Goal: Task Accomplishment & Management: Manage account settings

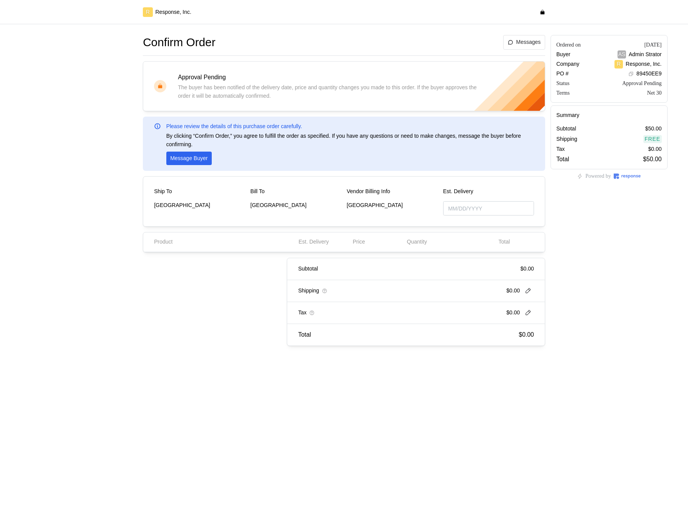
type input "10/31/2025"
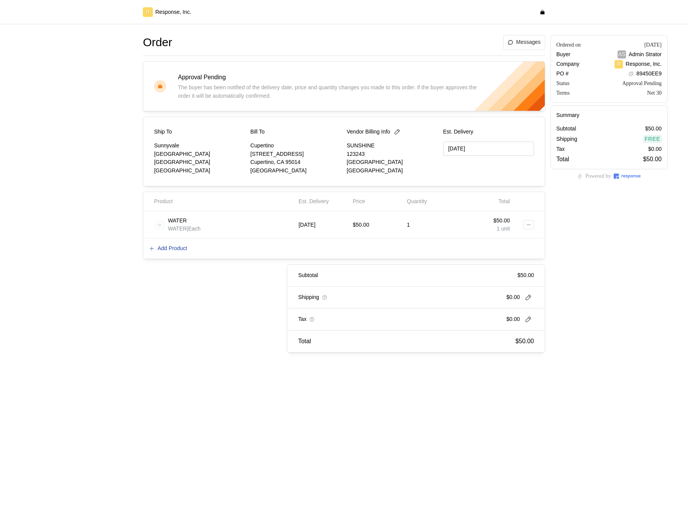
click at [183, 250] on p "Add Product" at bounding box center [173, 249] width 30 height 8
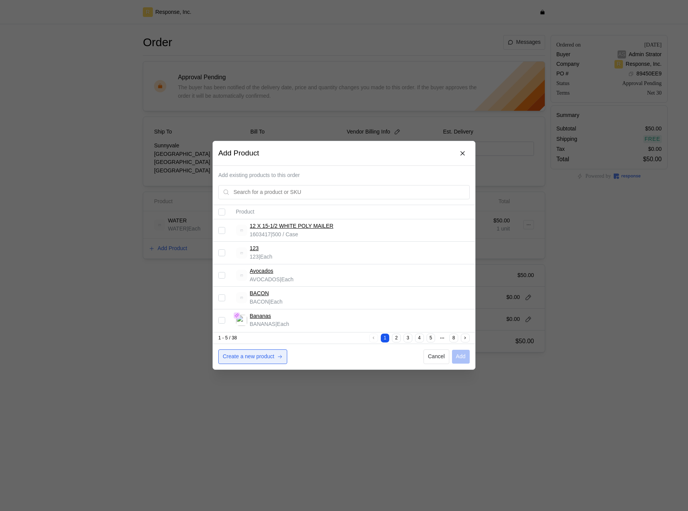
click at [275, 355] on p "Create a new product" at bounding box center [249, 357] width 52 height 8
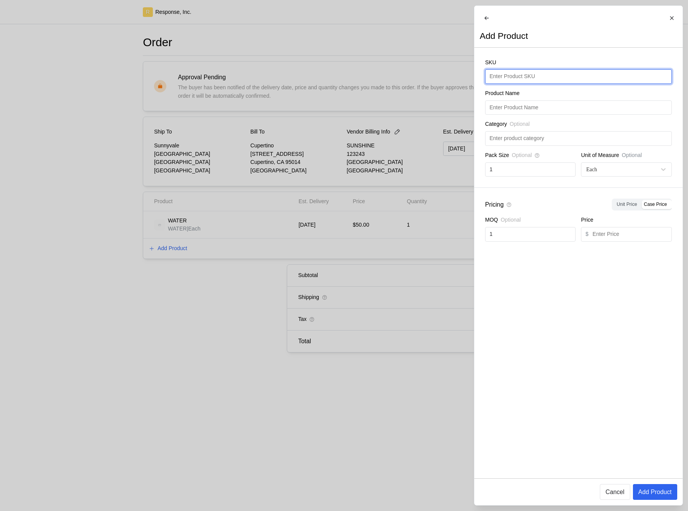
click at [557, 84] on input "text" at bounding box center [578, 77] width 178 height 14
type input "BUTTERFINGERS"
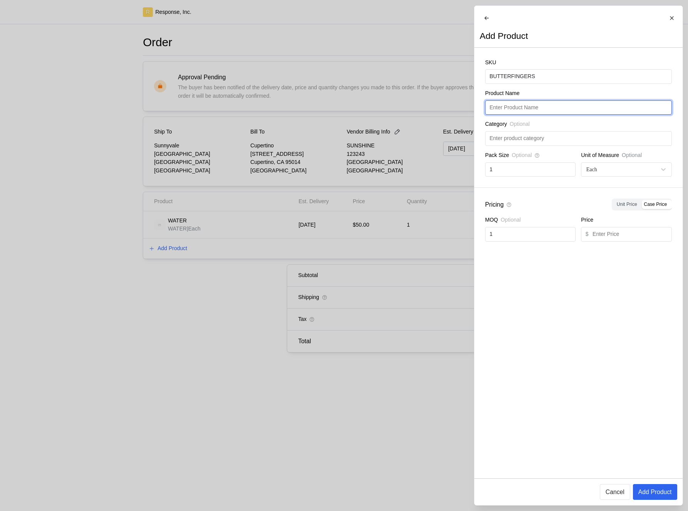
click at [554, 115] on input "text" at bounding box center [578, 108] width 178 height 14
paste input "BUTTERFINGERS"
type input "BUTTERFINGERS"
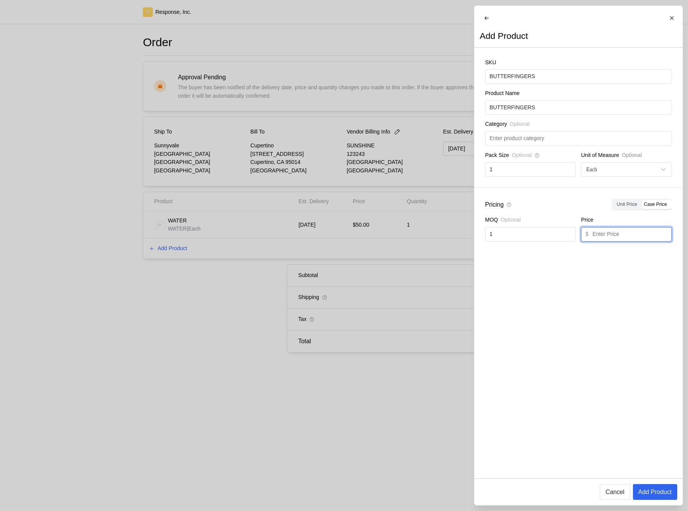
click at [612, 239] on input "text" at bounding box center [630, 235] width 75 height 14
type input "10"
click at [649, 497] on p "Add Product" at bounding box center [655, 493] width 34 height 10
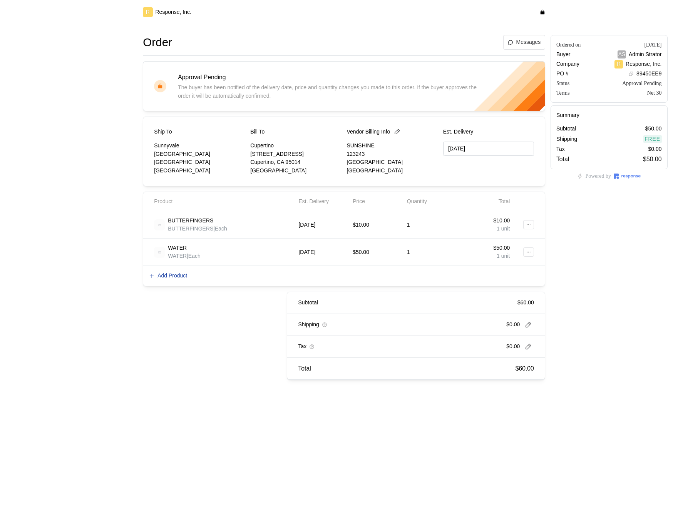
click at [167, 273] on p "Add Product" at bounding box center [173, 276] width 30 height 8
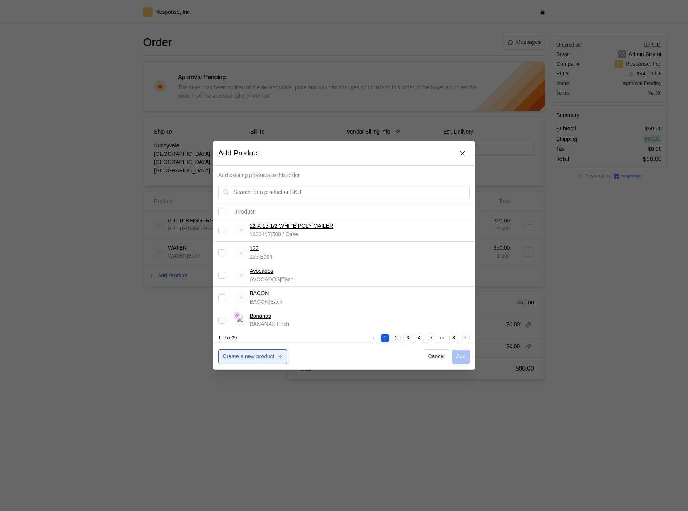
click at [243, 352] on button "Create a new product" at bounding box center [252, 357] width 69 height 15
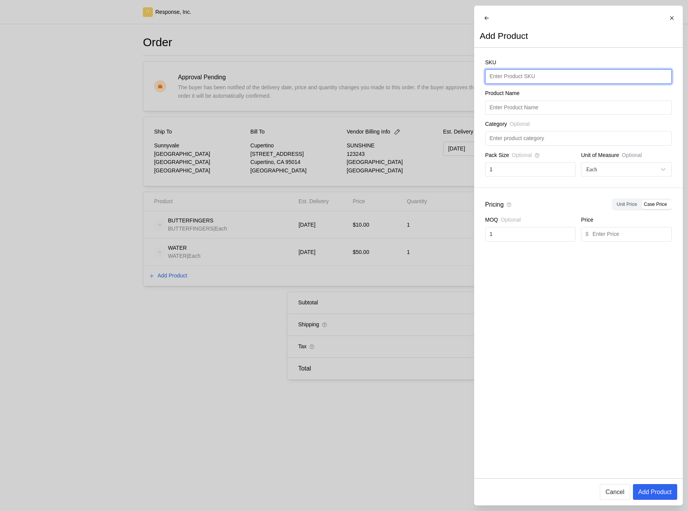
click at [545, 80] on input "text" at bounding box center [578, 77] width 178 height 14
type input "TEST123"
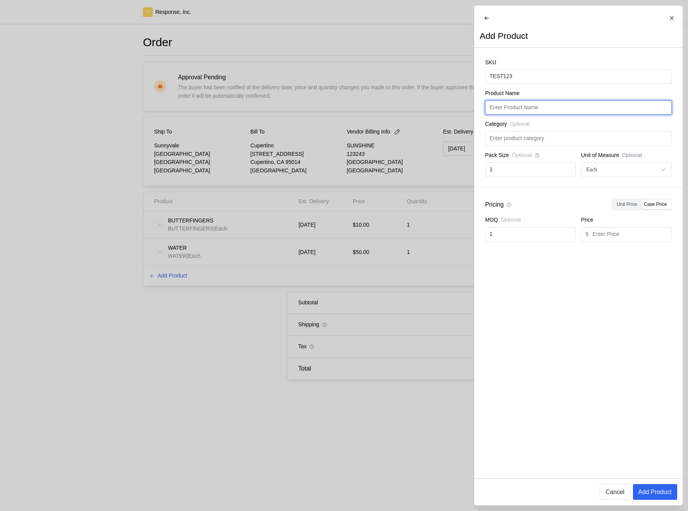
click at [551, 115] on input "text" at bounding box center [578, 108] width 178 height 14
paste input "TEST123"
type input "TEST123"
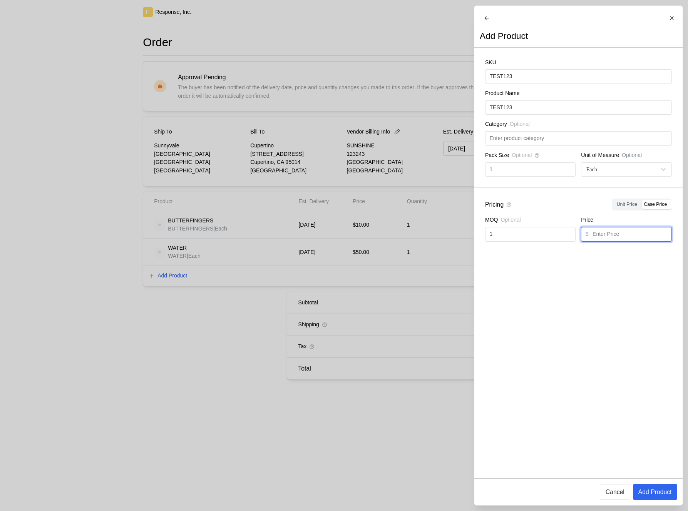
click at [606, 238] on input "text" at bounding box center [630, 235] width 75 height 14
type input "1"
click at [649, 488] on p "Add Product" at bounding box center [655, 493] width 34 height 10
